Goal: Task Accomplishment & Management: Use online tool/utility

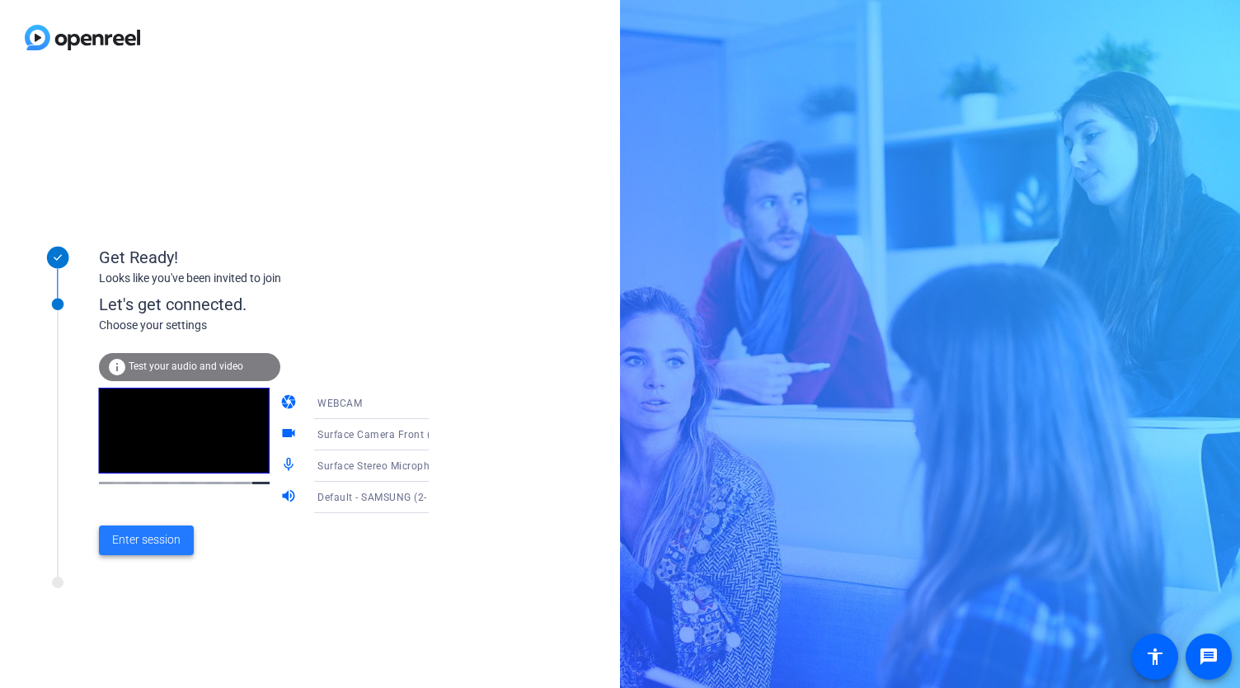
click at [142, 545] on span "Enter session" at bounding box center [146, 539] width 68 height 17
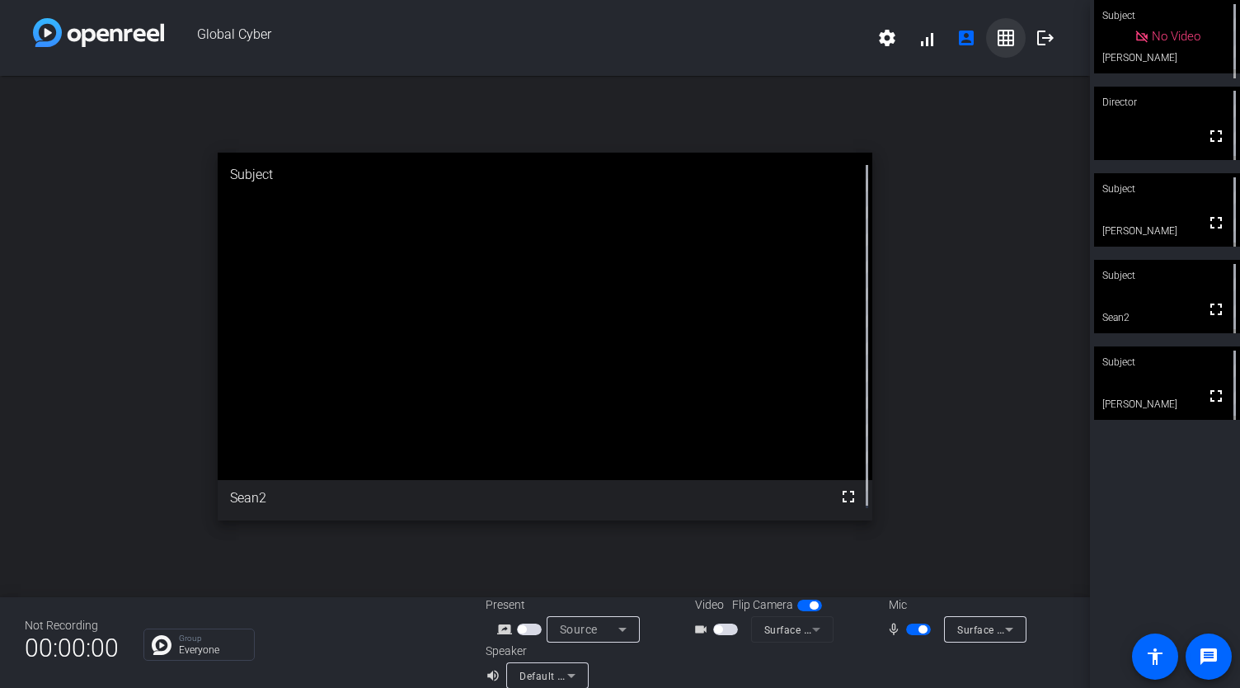
click at [996, 44] on mat-icon "grid_on" at bounding box center [1006, 38] width 20 height 20
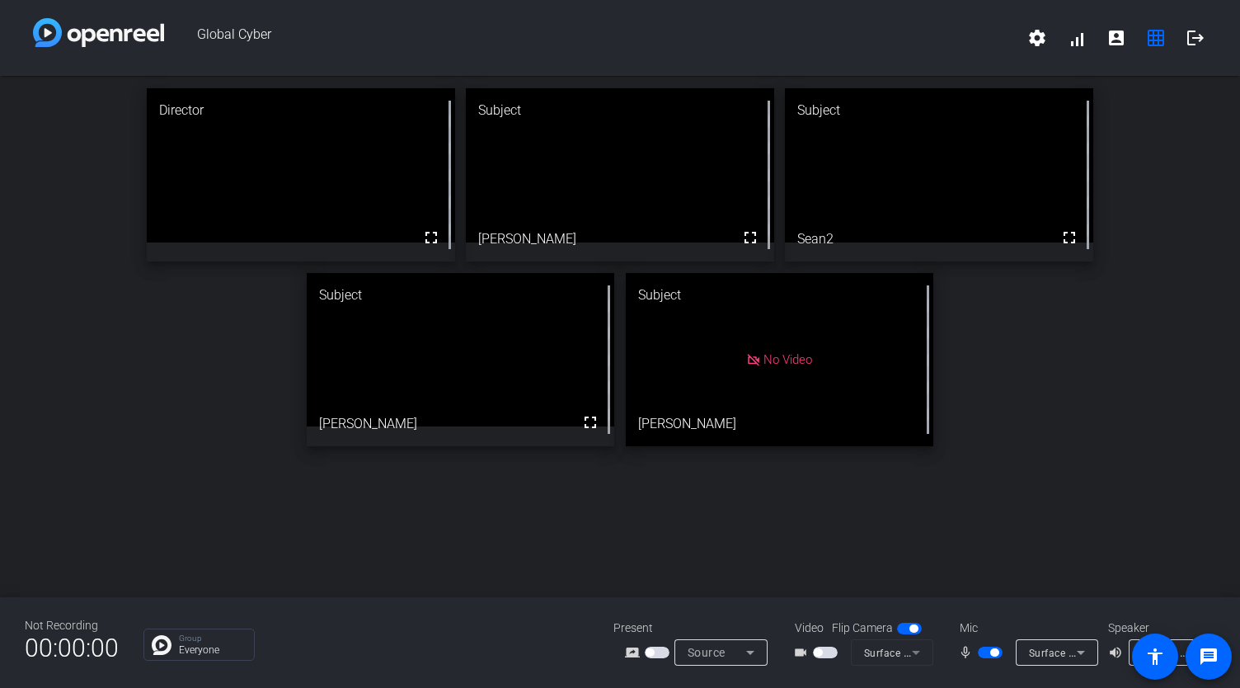
click at [822, 652] on span "button" at bounding box center [818, 652] width 8 height 8
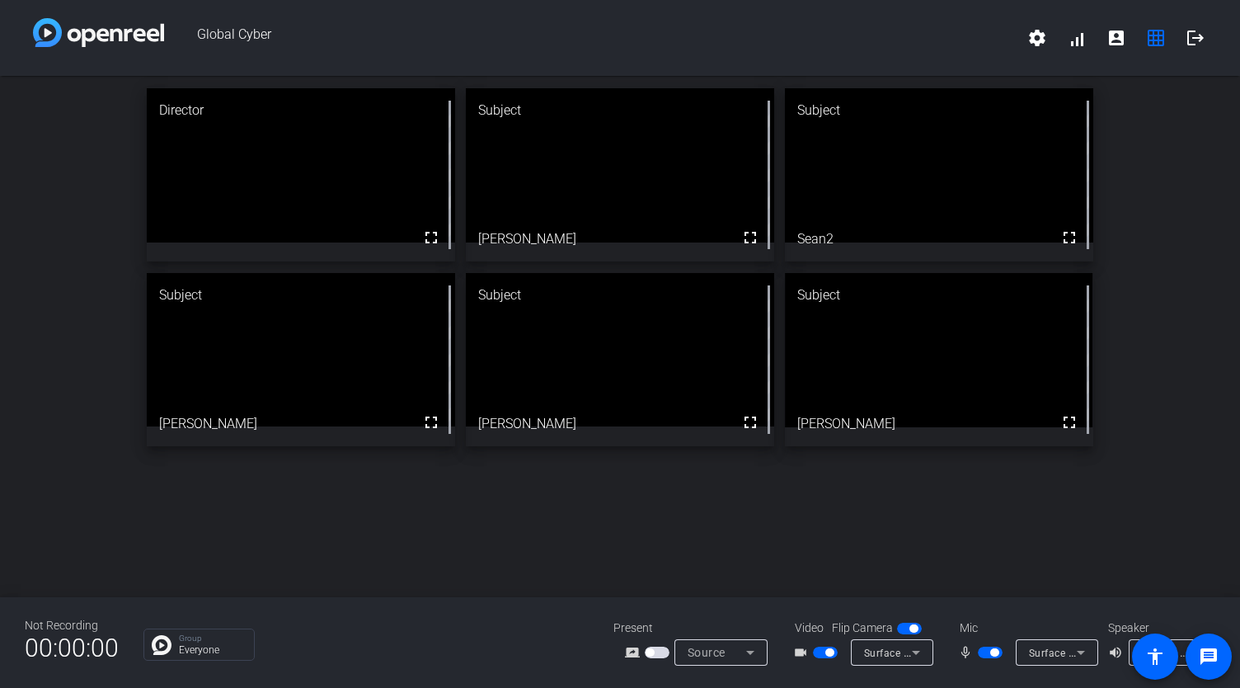
click at [981, 651] on span "button" at bounding box center [990, 653] width 25 height 12
click at [995, 654] on span "button" at bounding box center [990, 653] width 25 height 12
click at [981, 656] on span "button" at bounding box center [990, 653] width 25 height 12
click at [999, 652] on span "button" at bounding box center [990, 653] width 25 height 12
click at [983, 653] on span "button" at bounding box center [990, 653] width 25 height 12
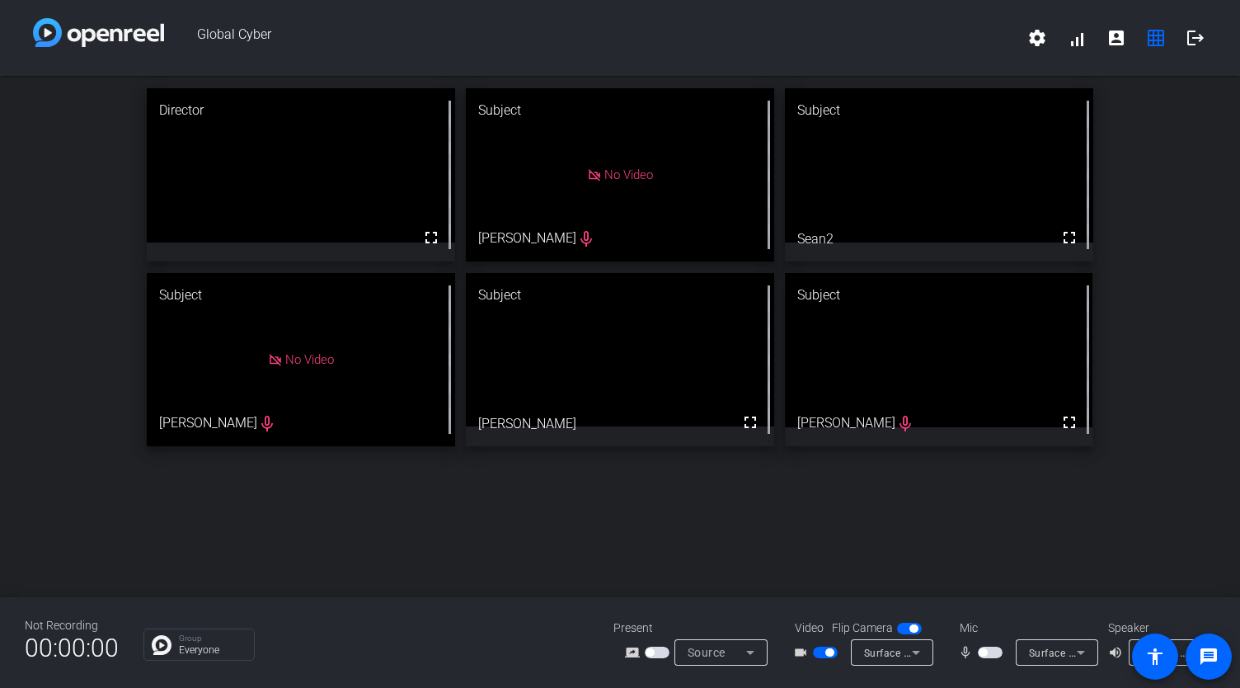
click at [816, 657] on span "button" at bounding box center [825, 653] width 25 height 12
click at [995, 654] on span "button" at bounding box center [990, 653] width 25 height 12
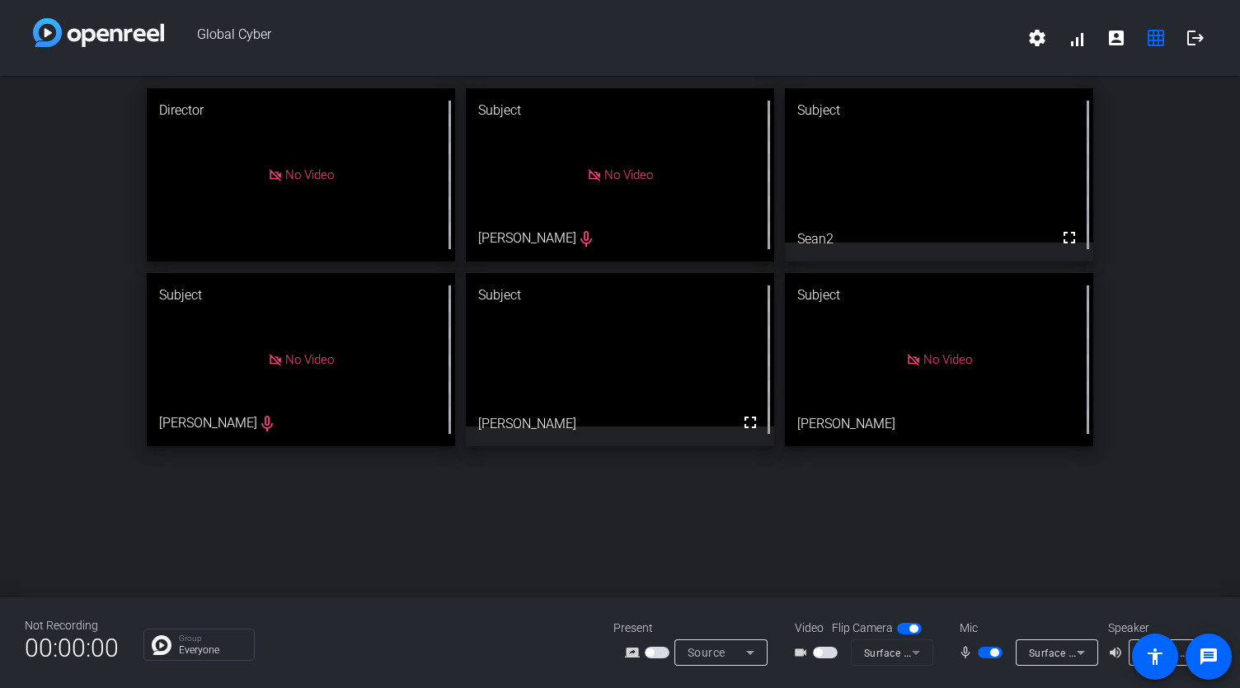
click at [829, 657] on span "button" at bounding box center [825, 653] width 25 height 12
click at [980, 656] on span "button" at bounding box center [990, 653] width 25 height 12
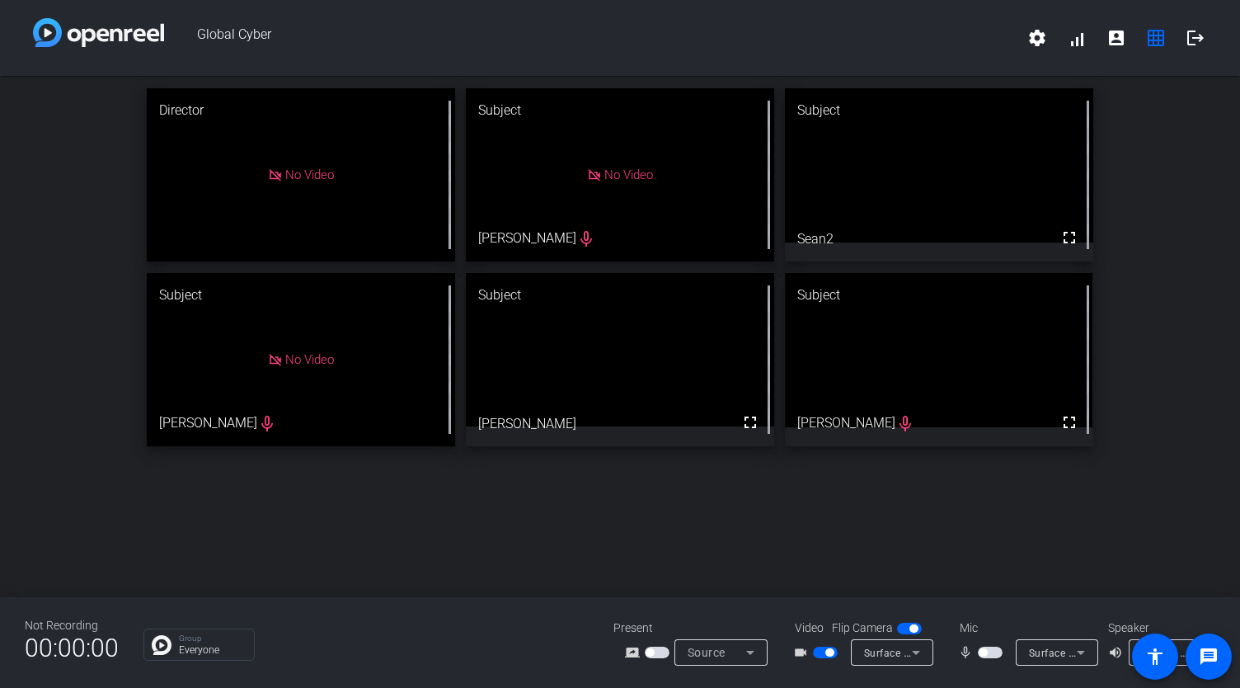
click at [817, 654] on span "button" at bounding box center [825, 653] width 25 height 12
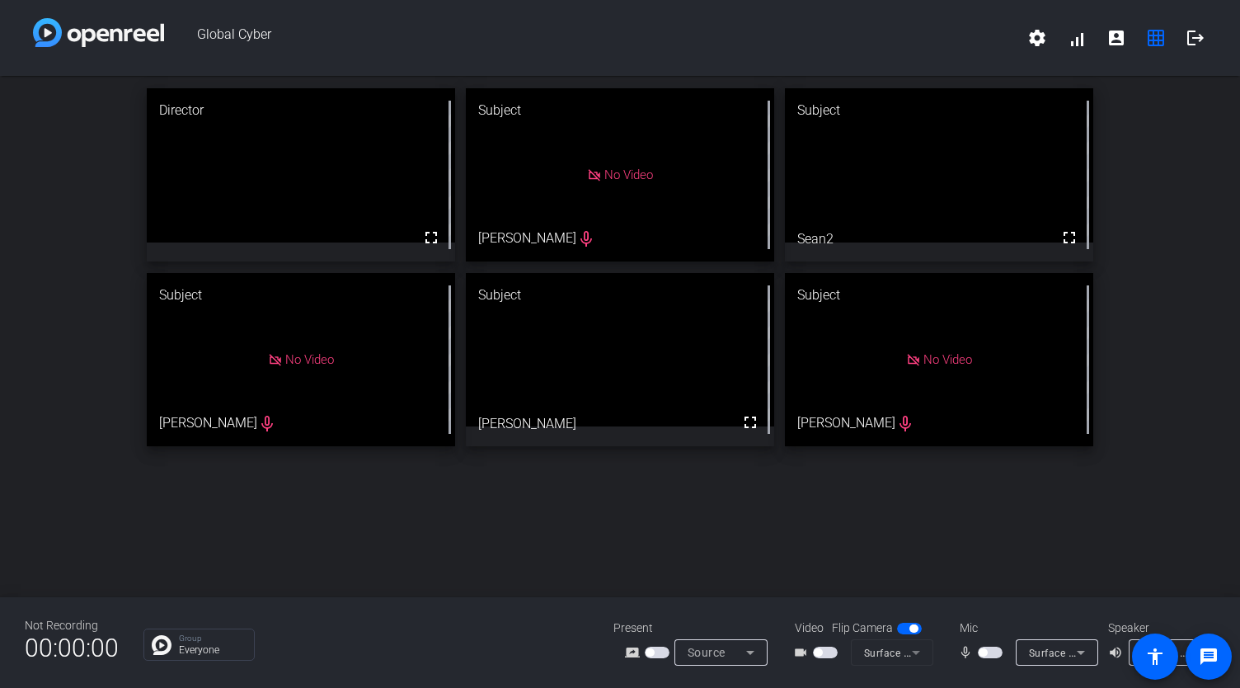
click at [833, 656] on span "button" at bounding box center [825, 653] width 25 height 12
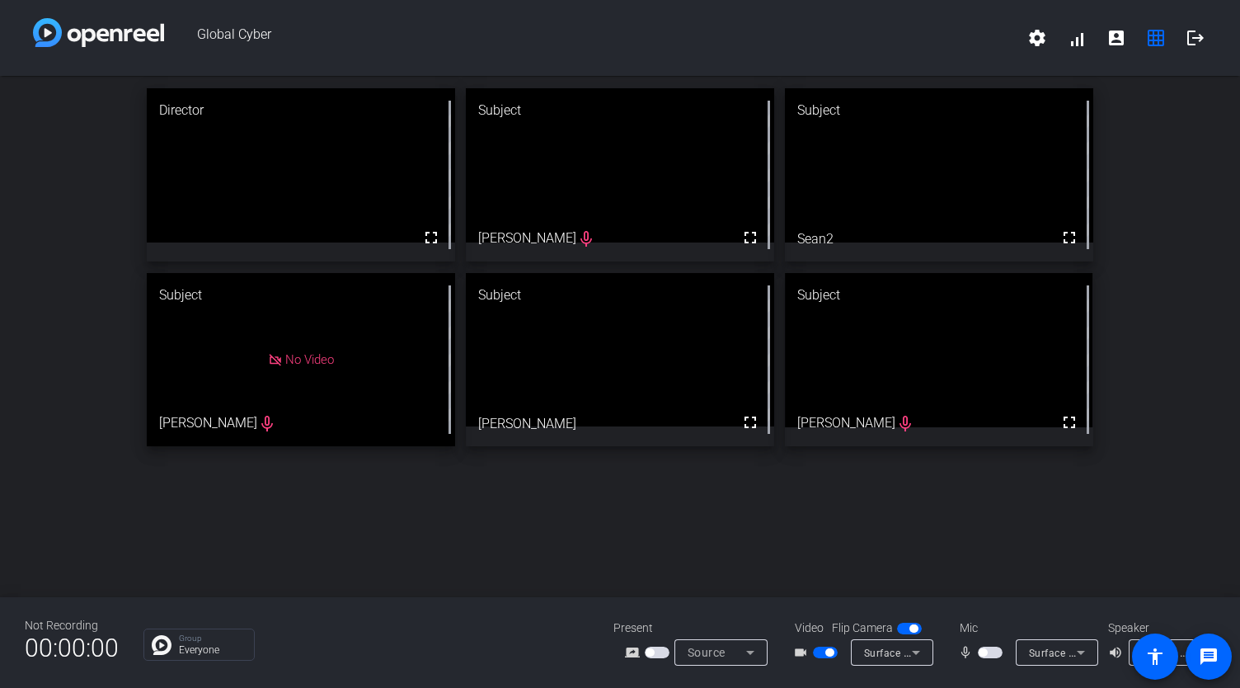
click at [996, 654] on span "button" at bounding box center [990, 653] width 25 height 12
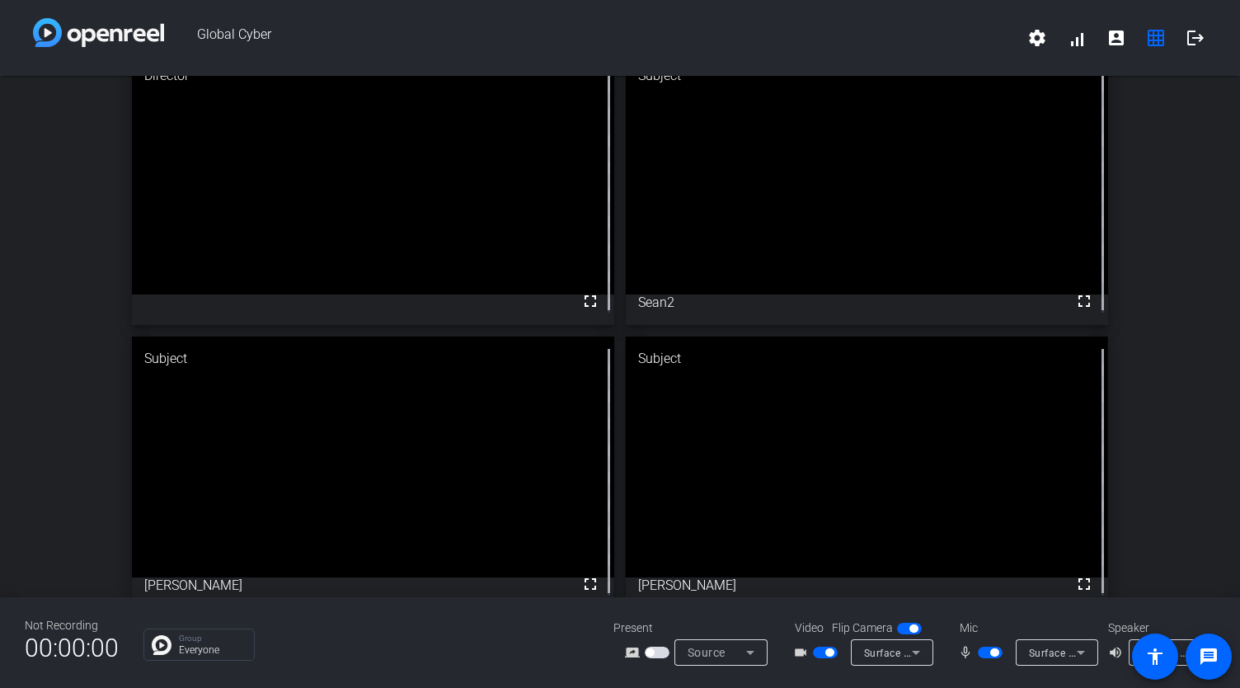
scroll to position [53, 0]
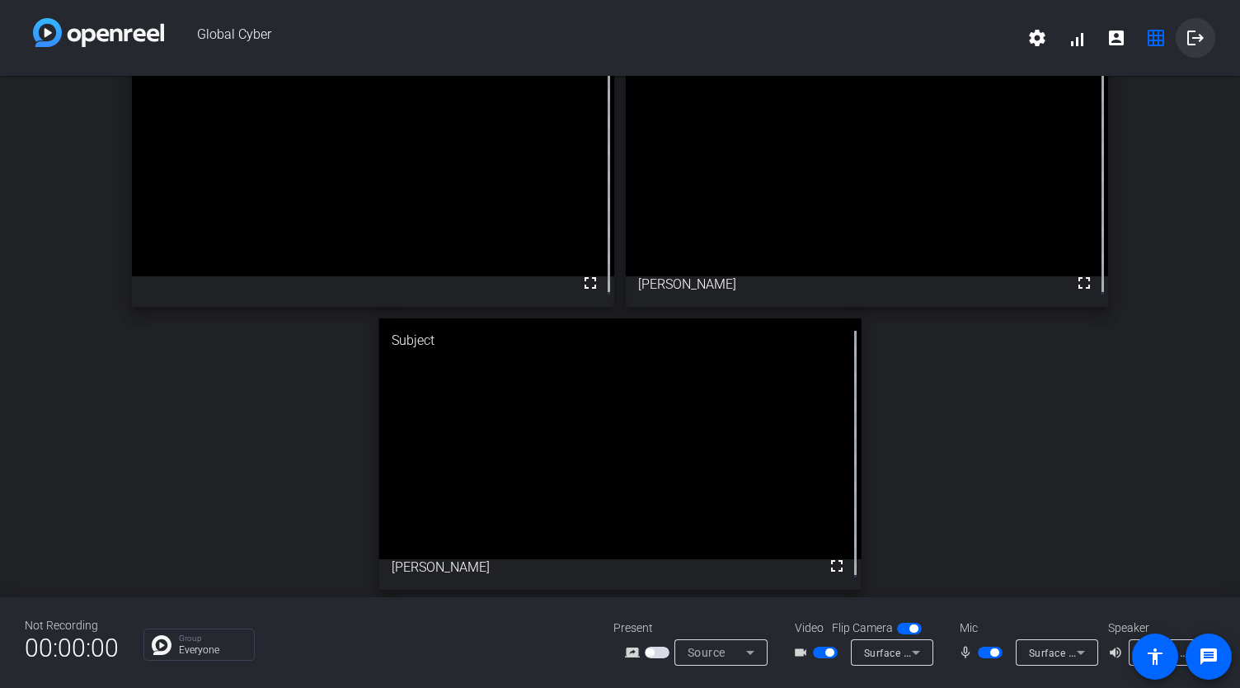
click at [1192, 45] on mat-icon "logout" at bounding box center [1196, 38] width 20 height 20
